Goal: Share content: Share content

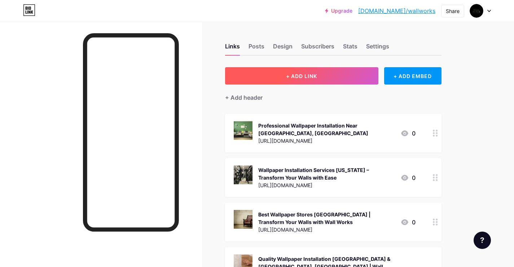
click at [327, 78] on button "+ ADD LINK" at bounding box center [301, 75] width 153 height 17
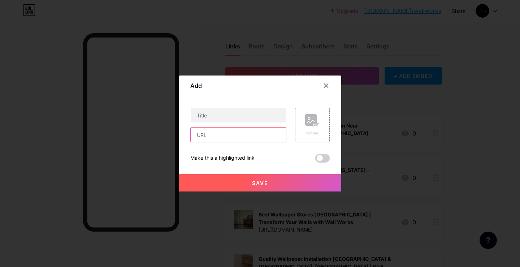
click at [217, 131] on input "text" at bounding box center [238, 134] width 95 height 14
paste input "[URL][DOMAIN_NAME]"
type input "[URL][DOMAIN_NAME]"
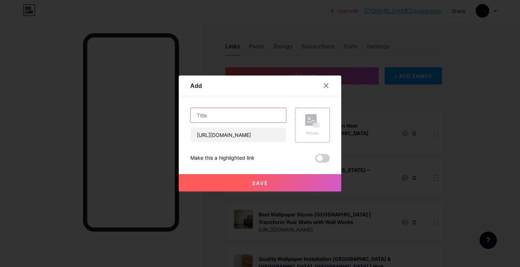
scroll to position [0, 0]
click at [212, 121] on input "text" at bounding box center [238, 115] width 95 height 14
paste input "Wallpaper Installation Services [US_STATE] | Wall Works"
type input "Wallpaper Installation Services [US_STATE] | Wall Works"
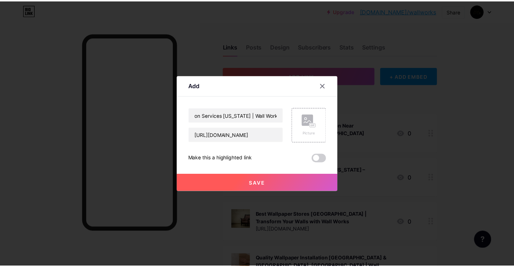
scroll to position [0, 0]
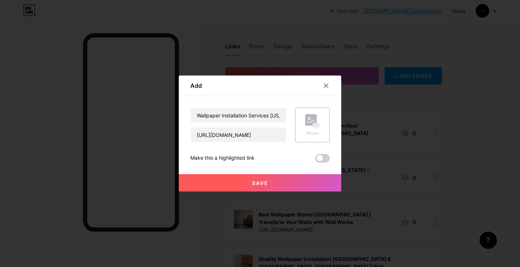
click at [322, 157] on span at bounding box center [322, 158] width 14 height 9
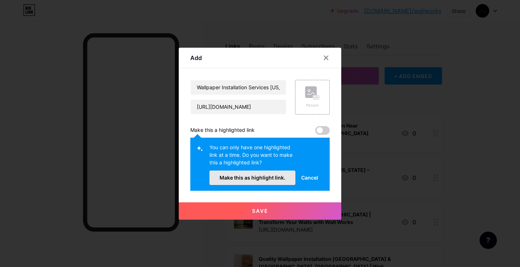
click at [256, 180] on button "Make this as highlight link." at bounding box center [252, 177] width 86 height 14
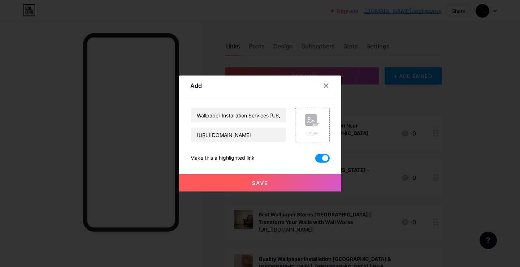
click at [281, 187] on button "Save" at bounding box center [260, 182] width 162 height 17
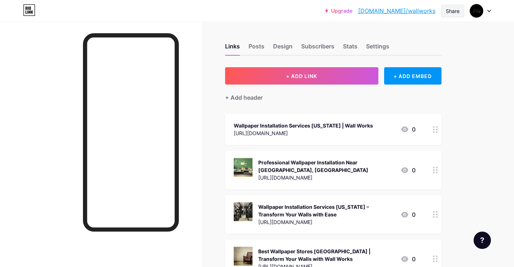
click at [449, 10] on div "Share" at bounding box center [453, 11] width 14 height 8
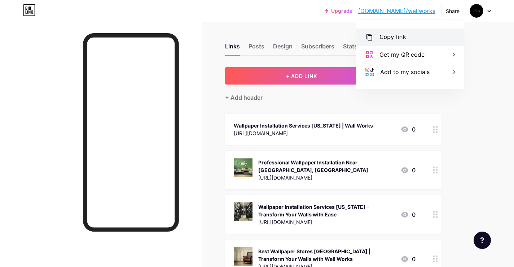
click at [403, 33] on div "Copy link" at bounding box center [411, 37] width 108 height 17
